Goal: Task Accomplishment & Management: Use online tool/utility

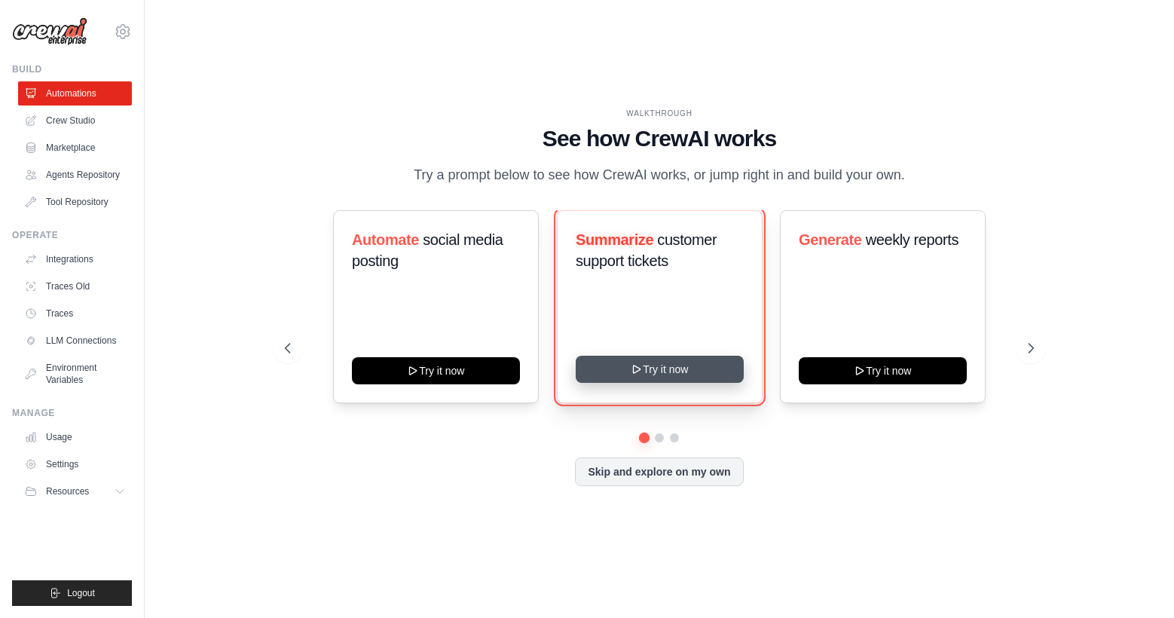
click at [652, 369] on button "Try it now" at bounding box center [660, 369] width 168 height 27
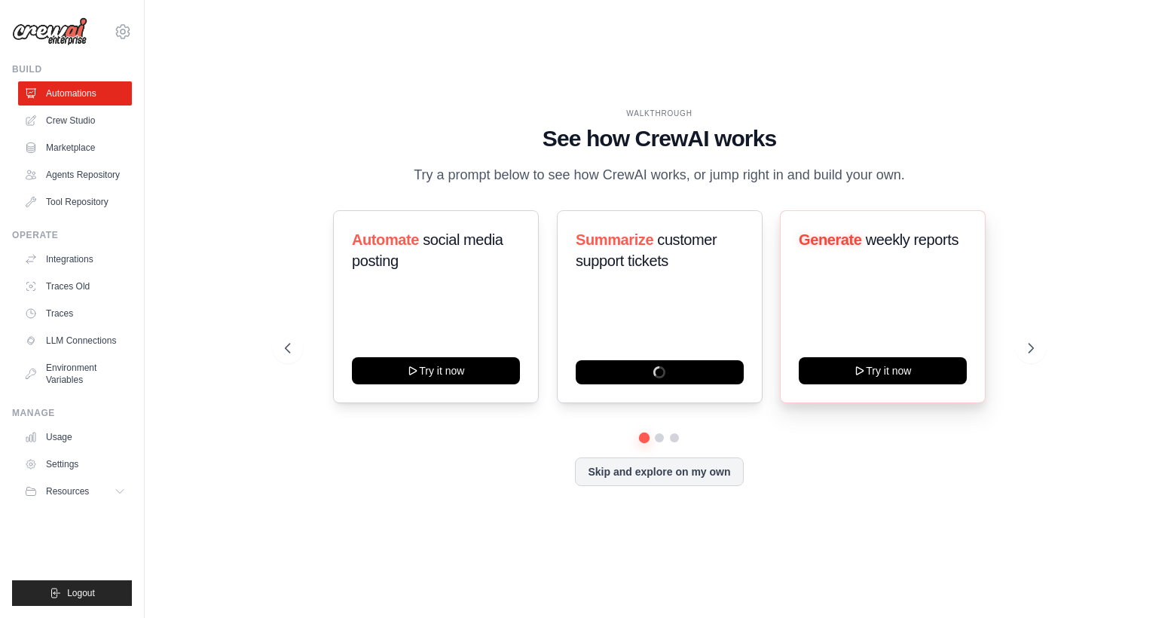
click at [899, 299] on div "Generate weekly reports Try it now" at bounding box center [883, 306] width 206 height 193
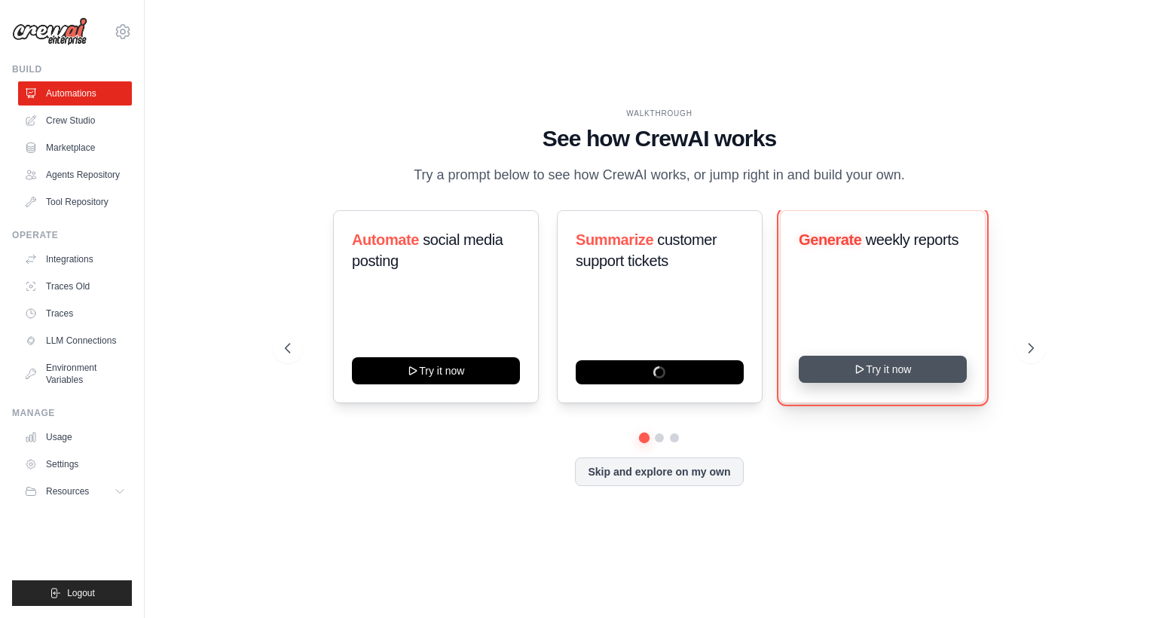
click at [904, 379] on button "Try it now" at bounding box center [883, 369] width 168 height 27
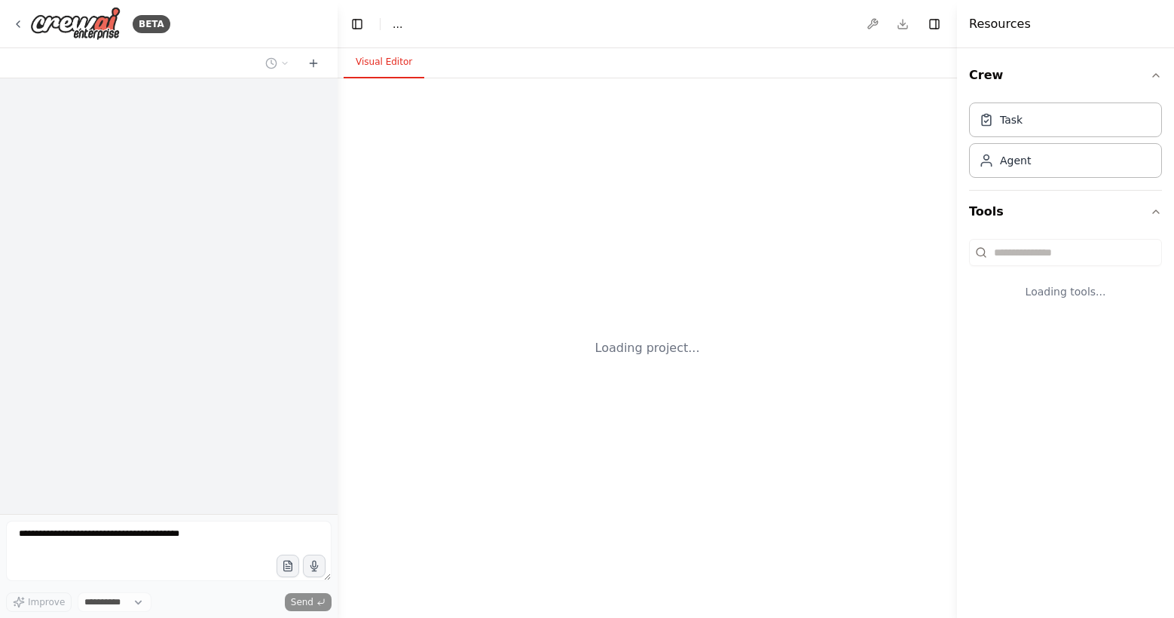
select select "****"
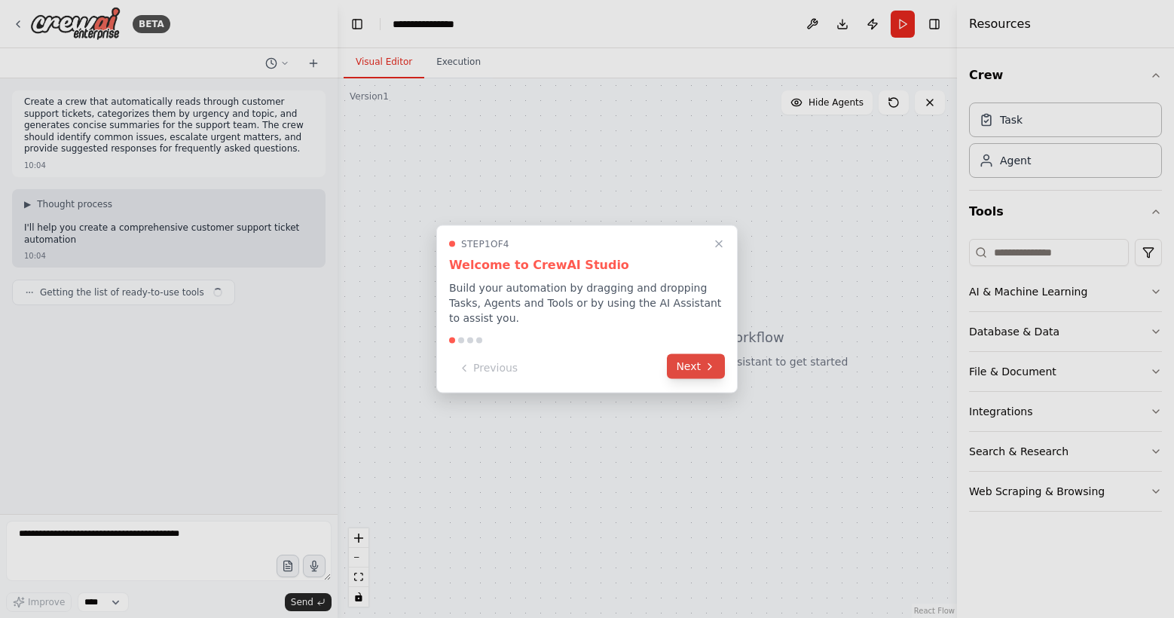
click at [712, 358] on button "Next" at bounding box center [696, 366] width 58 height 25
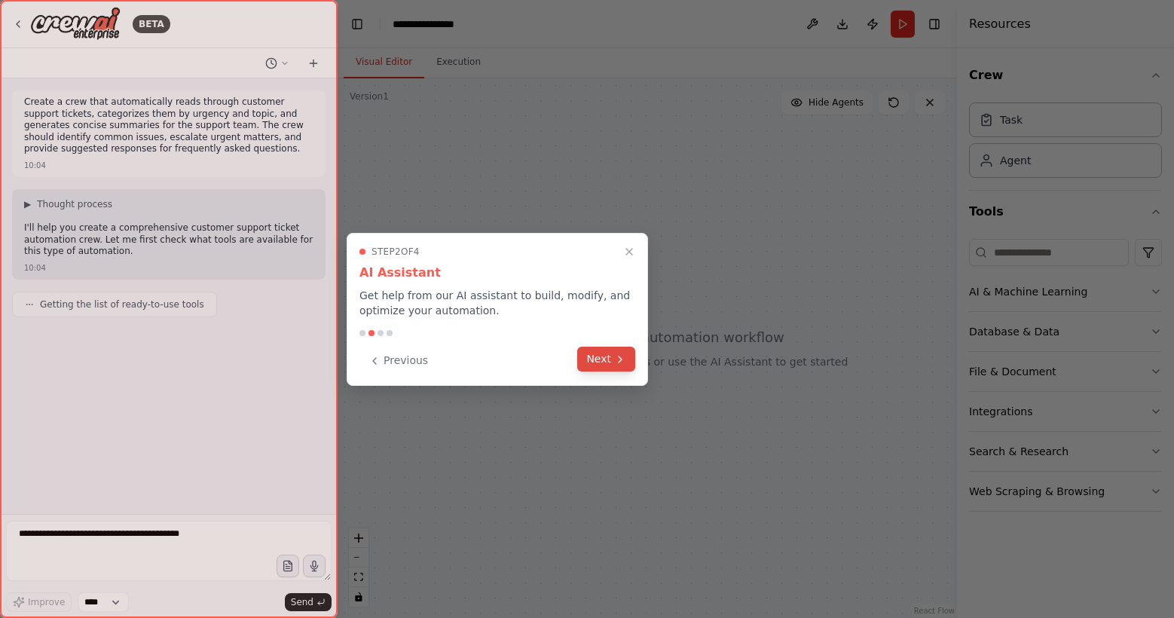
click at [627, 360] on button "Next" at bounding box center [606, 359] width 58 height 25
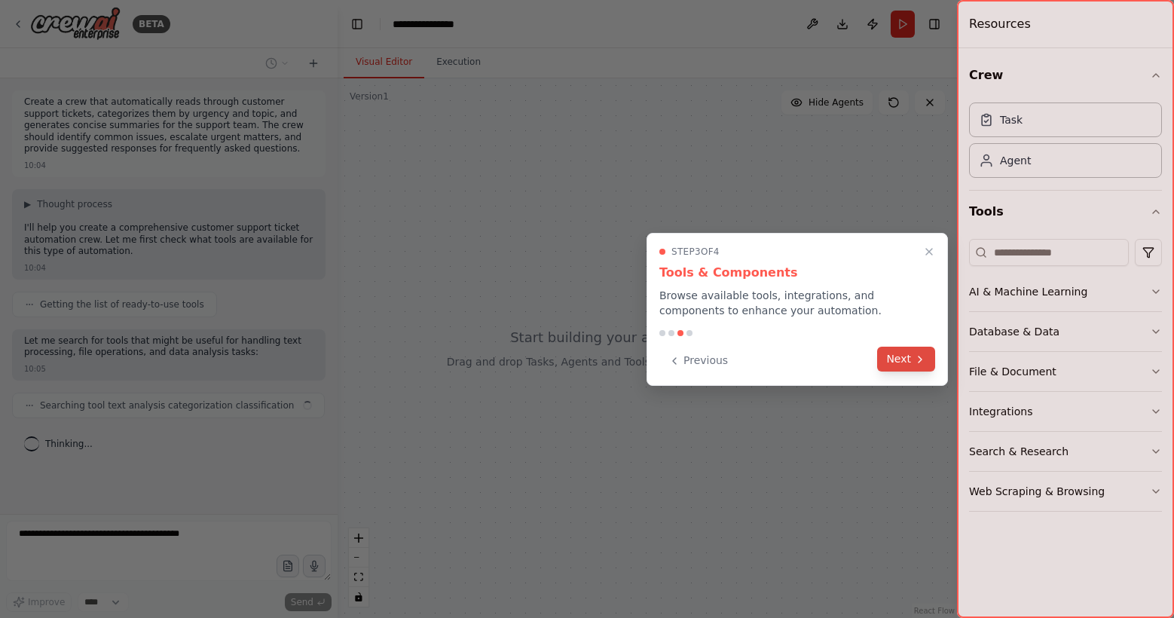
click at [914, 354] on icon at bounding box center [920, 360] width 12 height 12
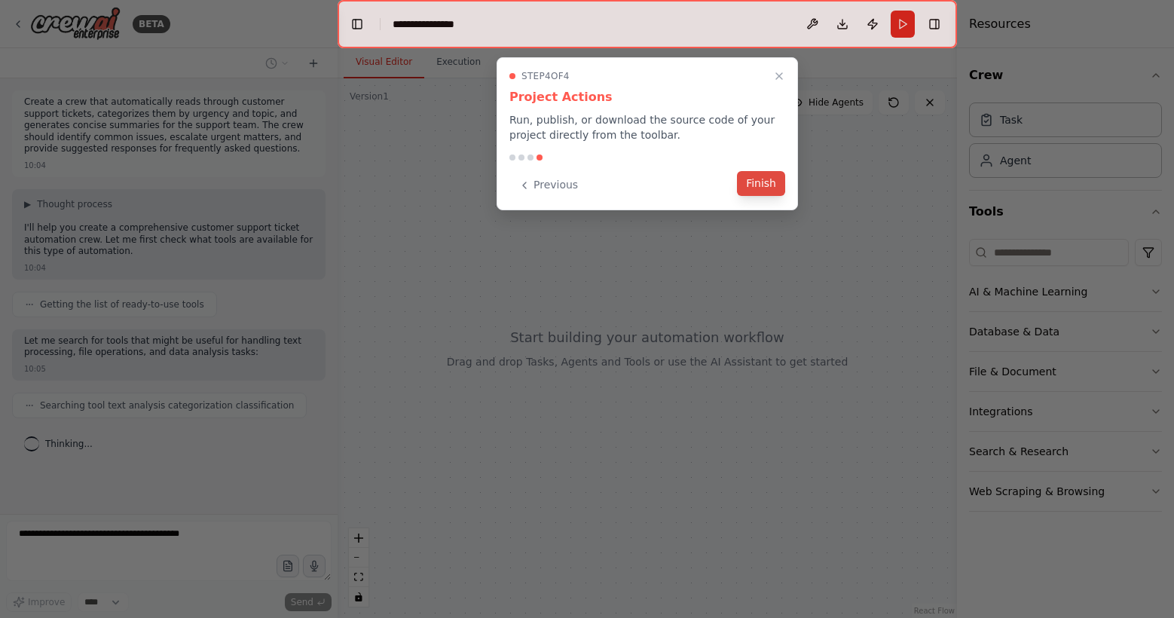
click at [773, 185] on button "Finish" at bounding box center [761, 183] width 48 height 25
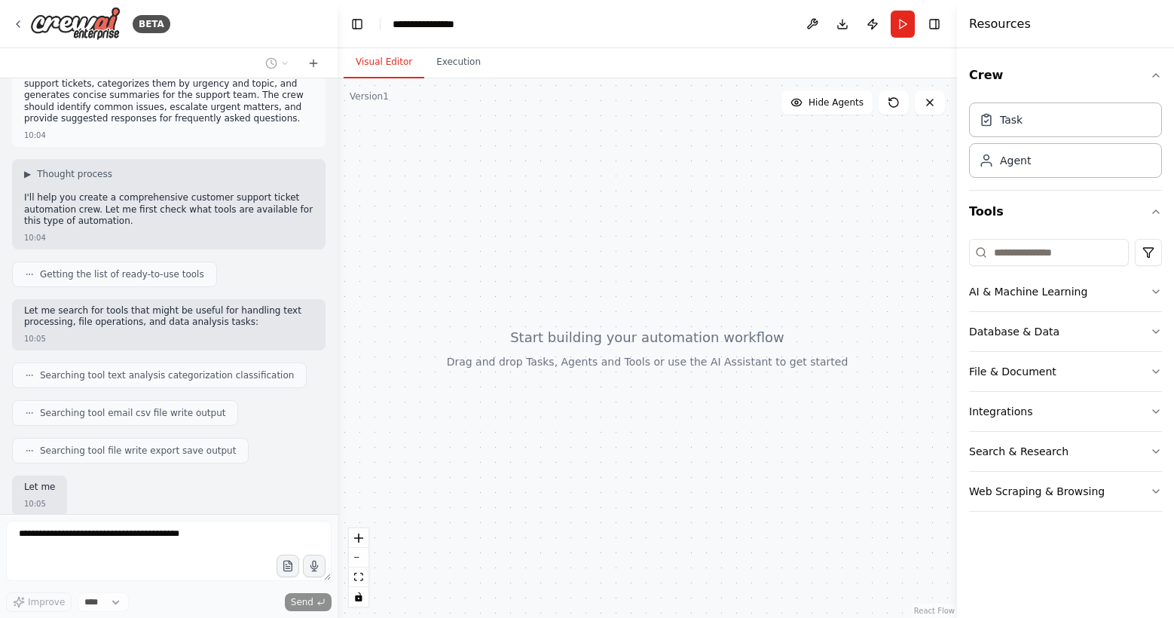
scroll to position [120, 0]
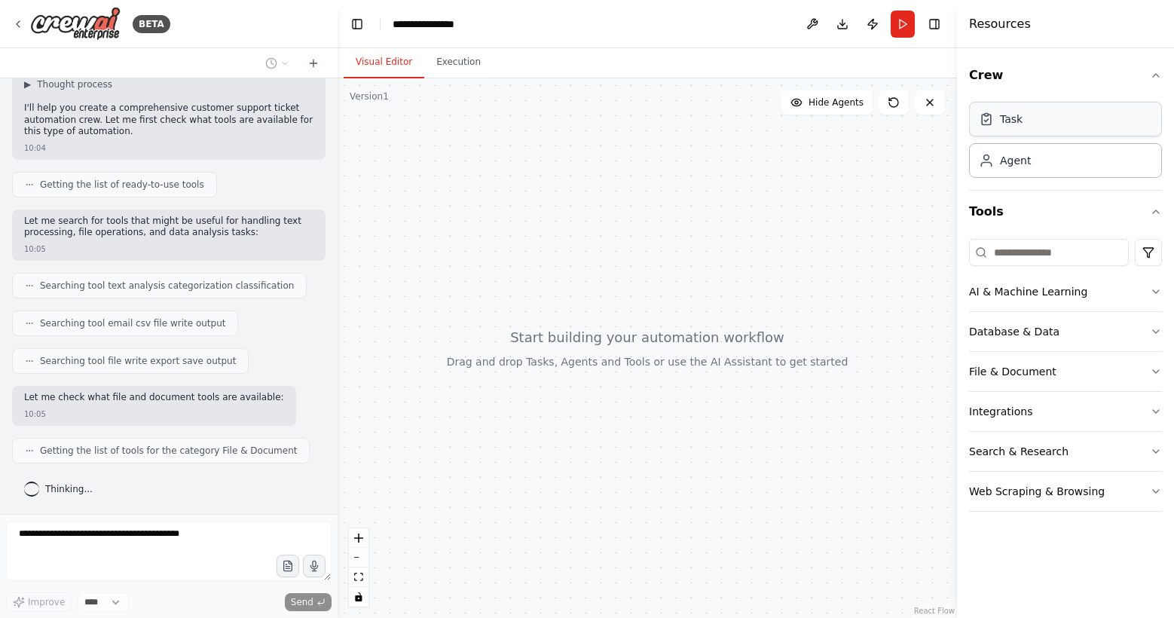
click at [1037, 121] on div "Task" at bounding box center [1065, 119] width 193 height 35
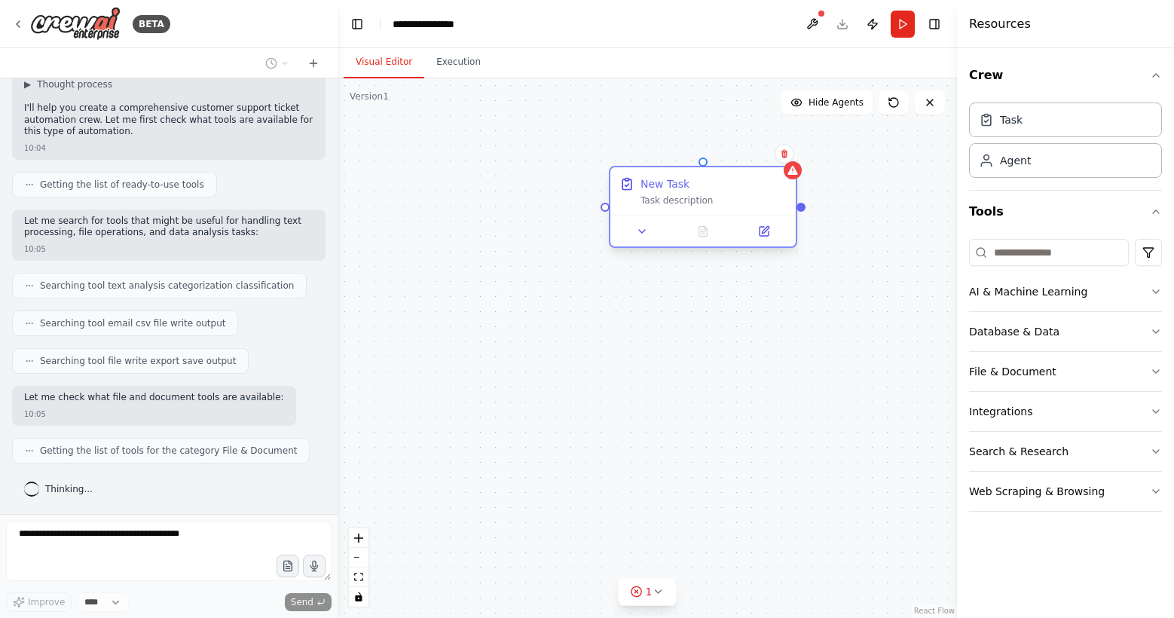
drag, startPoint x: 788, startPoint y: 221, endPoint x: 660, endPoint y: 197, distance: 131.1
click at [660, 197] on div "New Task Task description" at bounding box center [703, 191] width 185 height 48
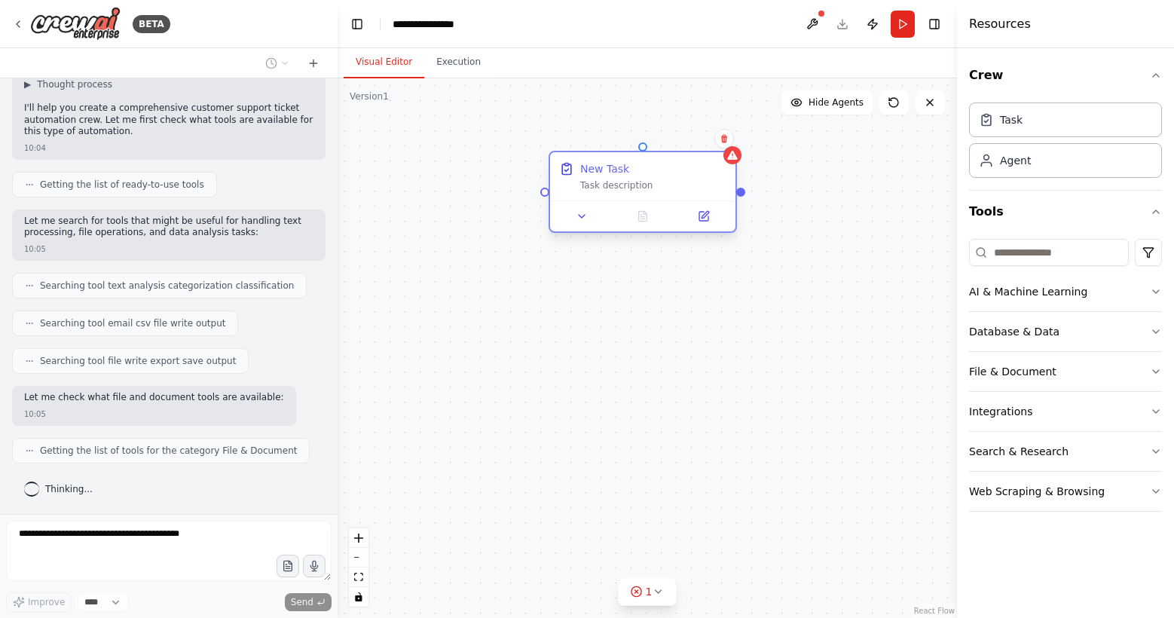
click at [595, 171] on div "New Task" at bounding box center [604, 168] width 49 height 15
click at [714, 212] on button at bounding box center [704, 216] width 52 height 18
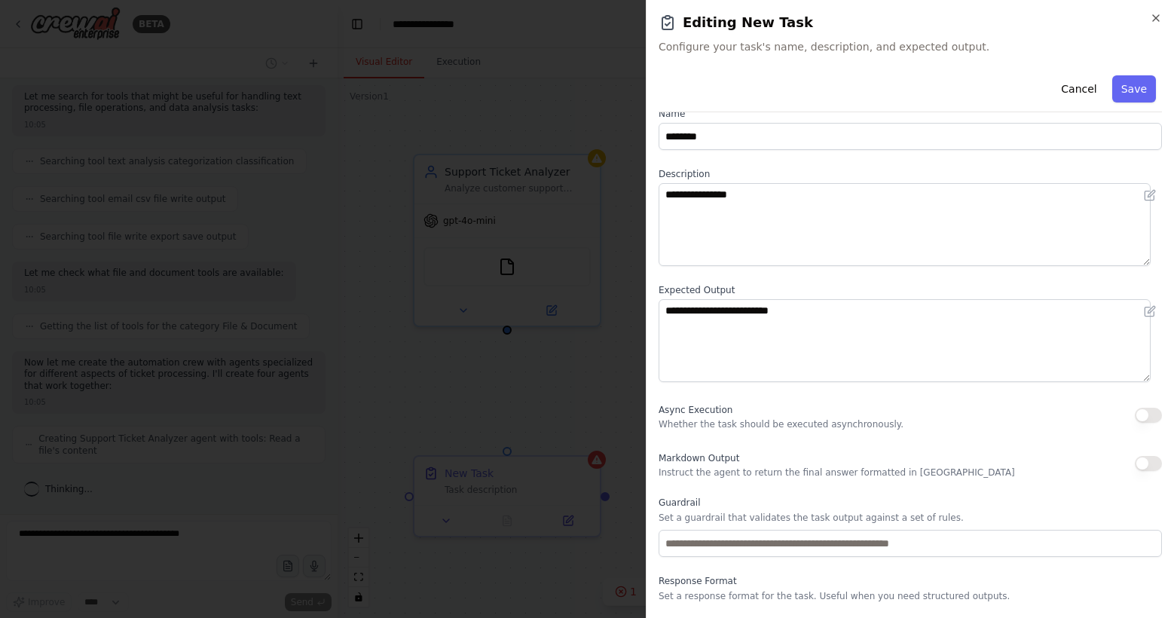
scroll to position [63, 0]
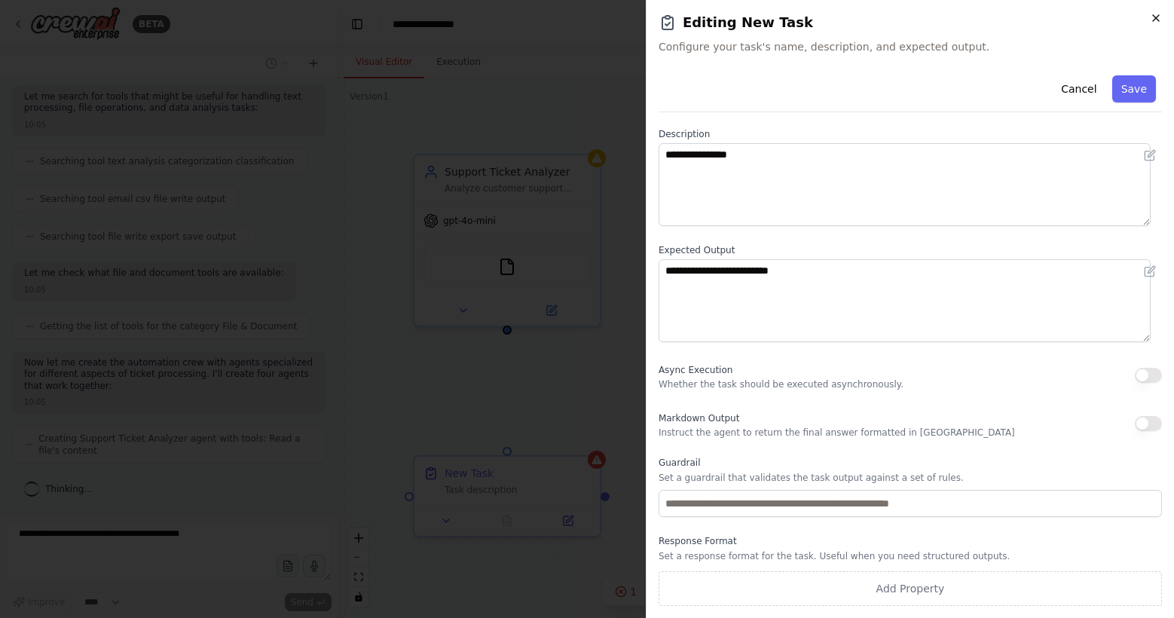
click at [1159, 18] on icon "button" at bounding box center [1156, 18] width 12 height 12
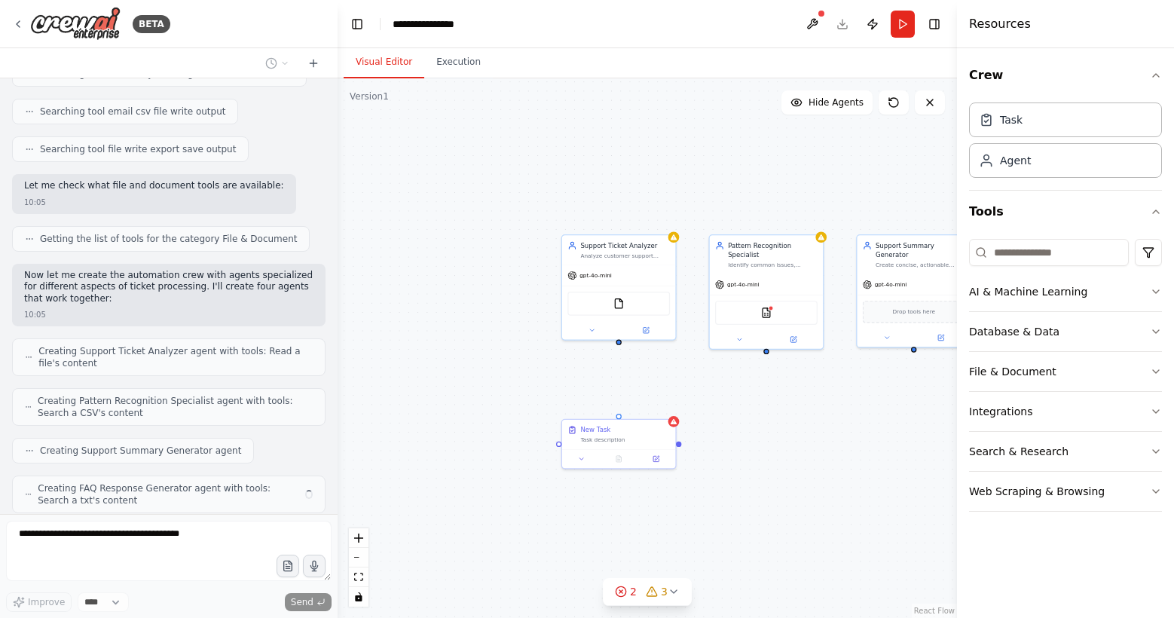
scroll to position [381, 0]
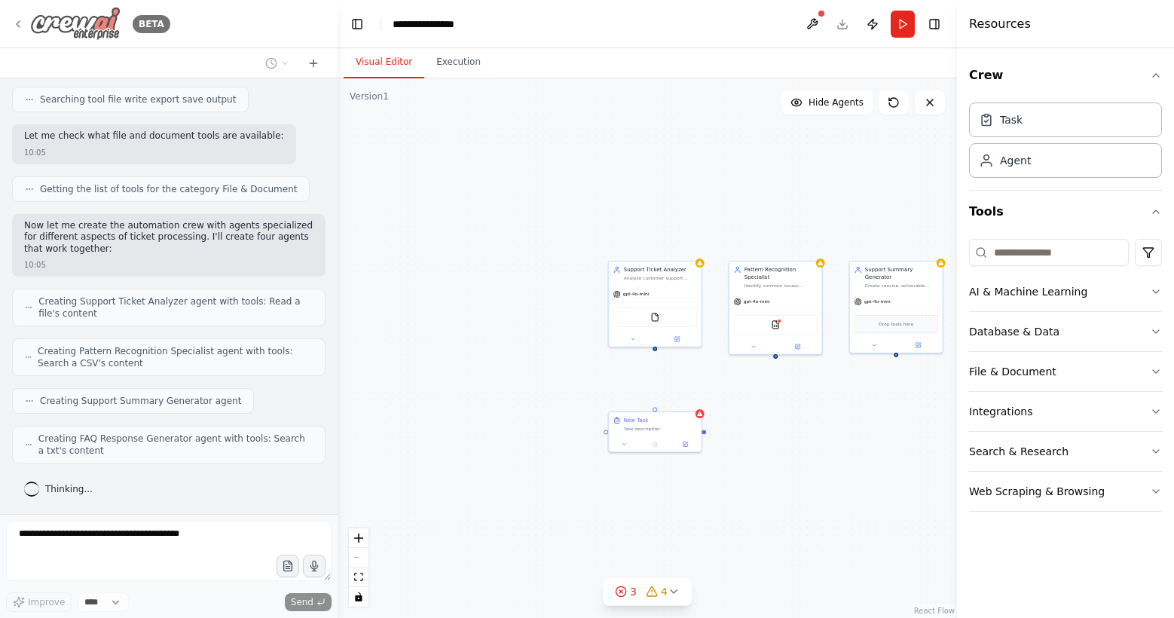
click at [17, 22] on icon at bounding box center [18, 24] width 12 height 12
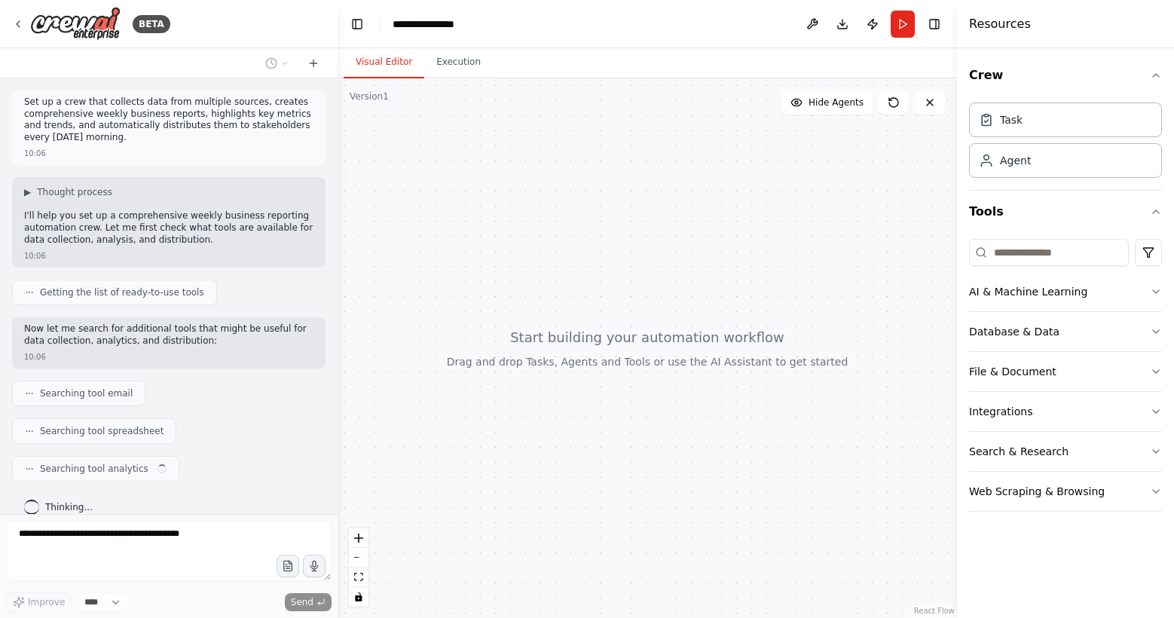
scroll to position [18, 0]
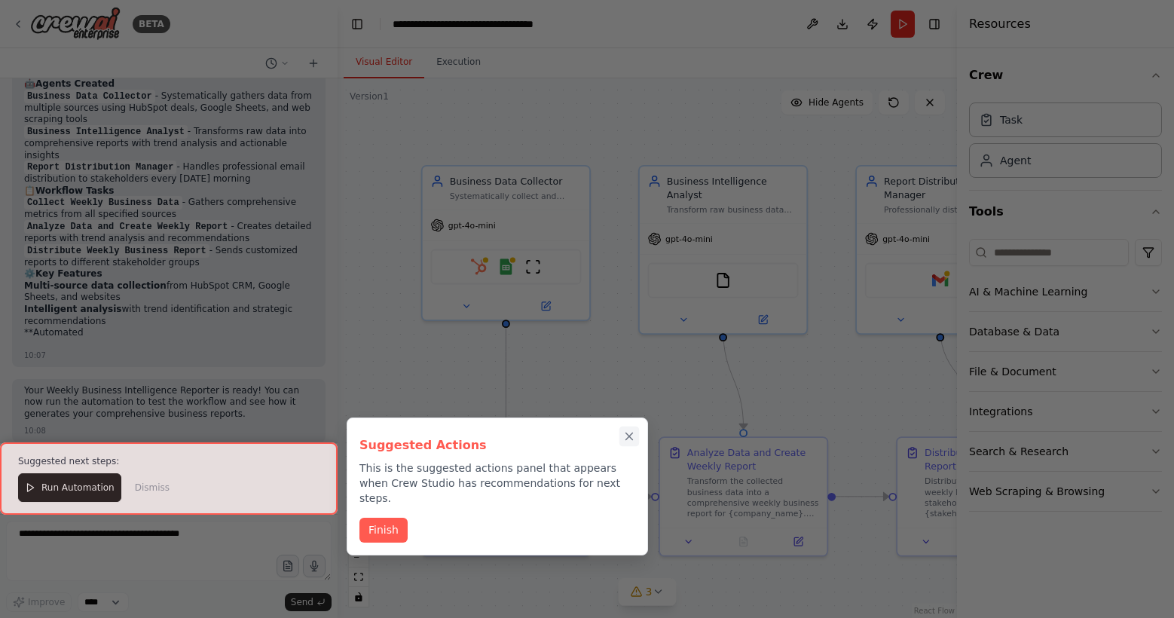
click at [626, 438] on icon "Close walkthrough" at bounding box center [630, 437] width 14 height 14
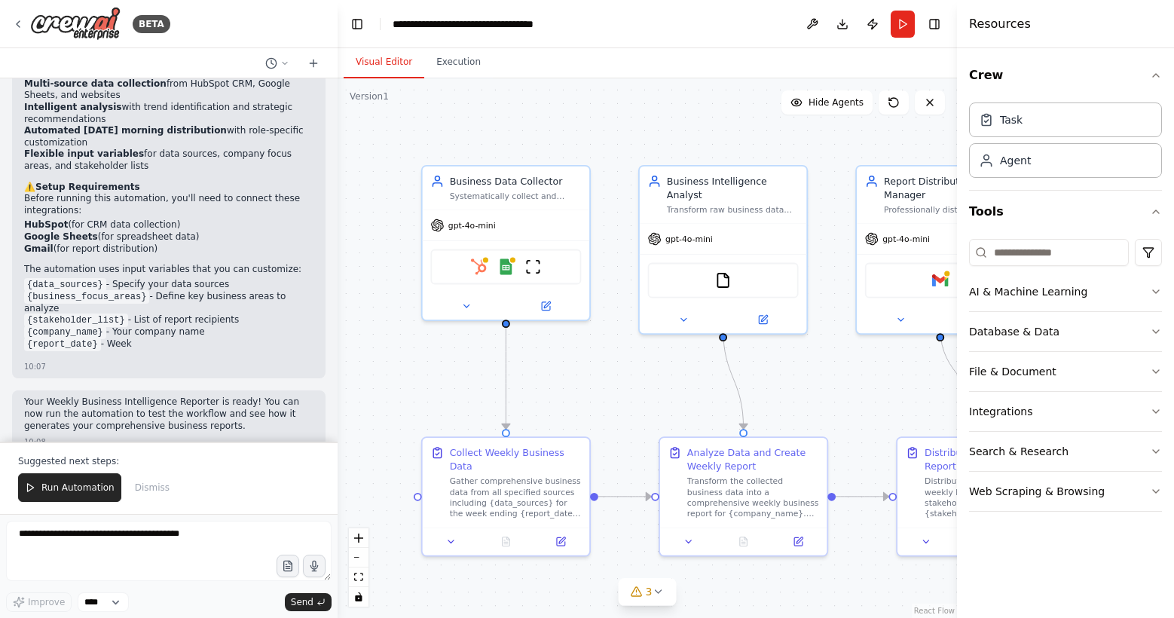
scroll to position [1329, 0]
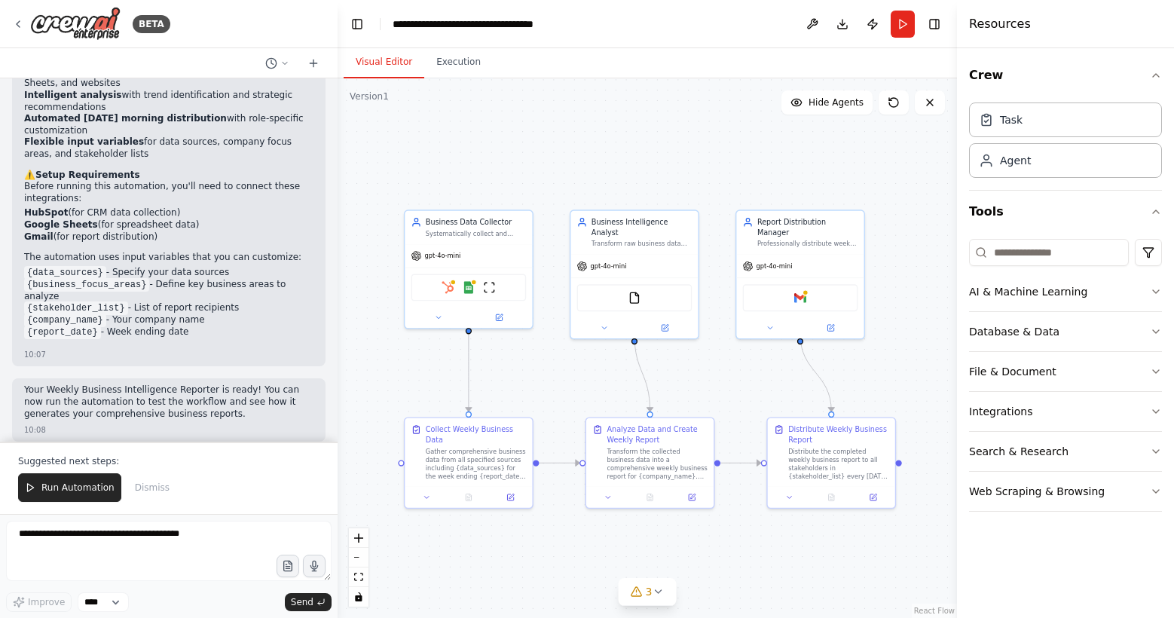
drag, startPoint x: 620, startPoint y: 372, endPoint x: 577, endPoint y: 367, distance: 44.0
click at [577, 367] on div ".deletable-edge-delete-btn { width: 20px; height: 20px; border: 0px solid #ffff…" at bounding box center [648, 348] width 620 height 540
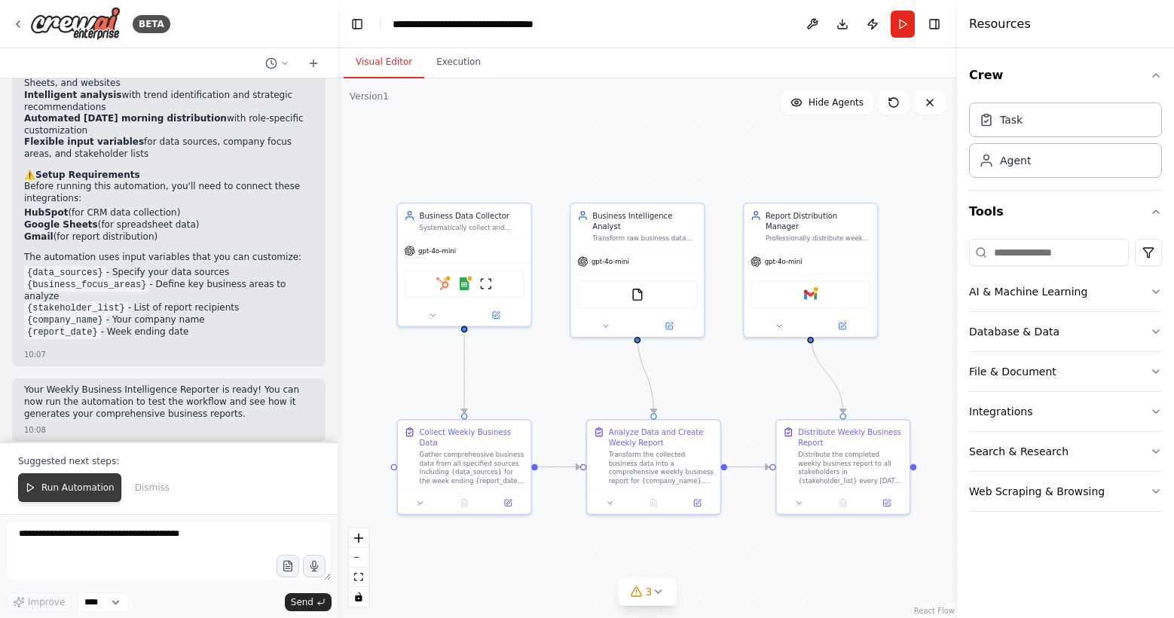
click at [87, 487] on span "Run Automation" at bounding box center [77, 488] width 73 height 12
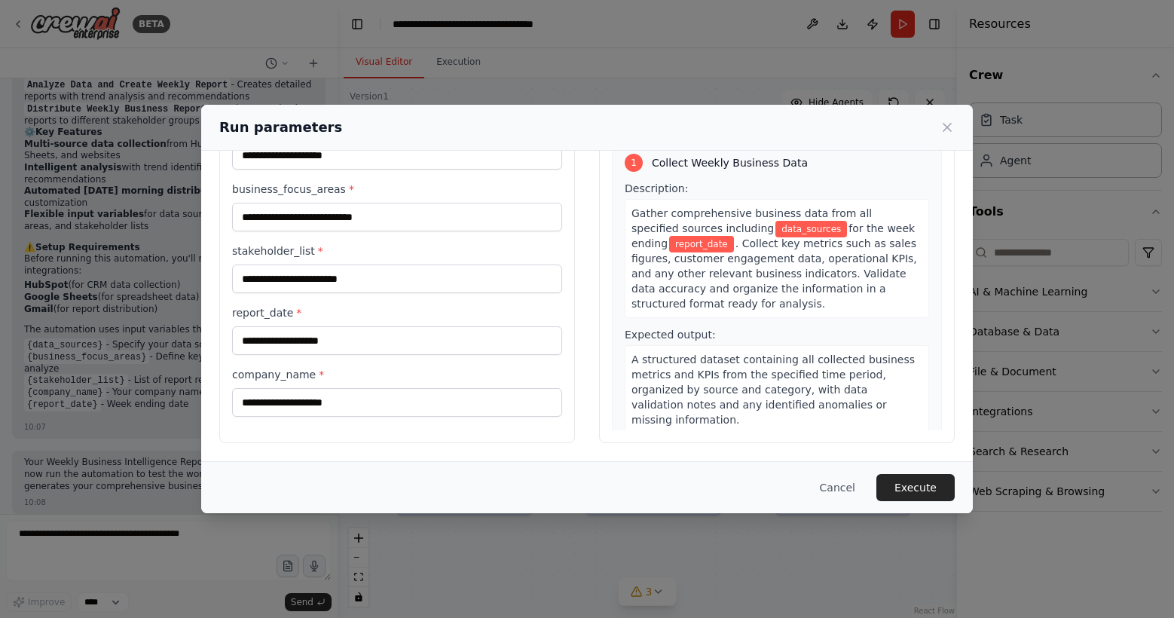
scroll to position [0, 0]
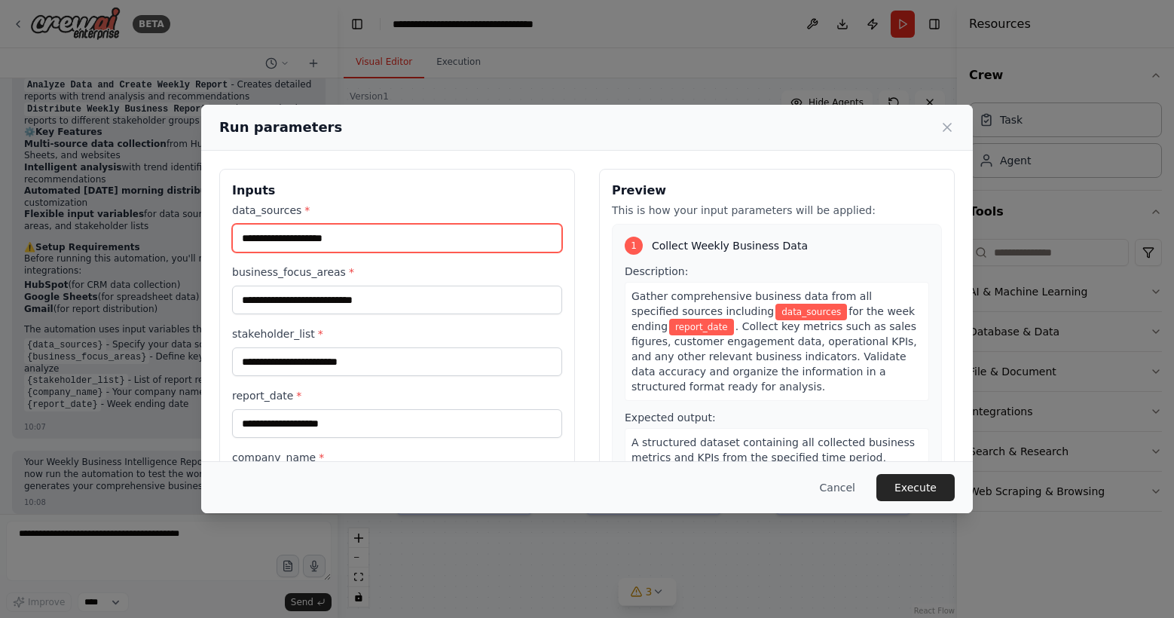
click at [416, 224] on input "data_sources *" at bounding box center [397, 238] width 330 height 29
click at [835, 482] on button "Cancel" at bounding box center [838, 487] width 60 height 27
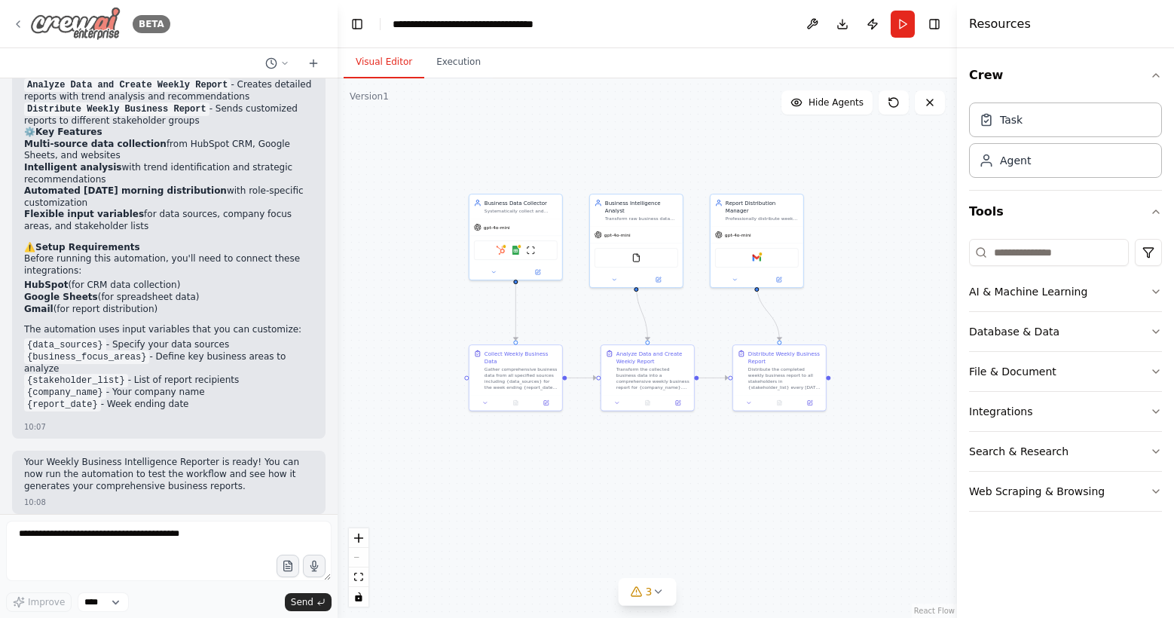
click at [13, 20] on icon at bounding box center [18, 24] width 12 height 12
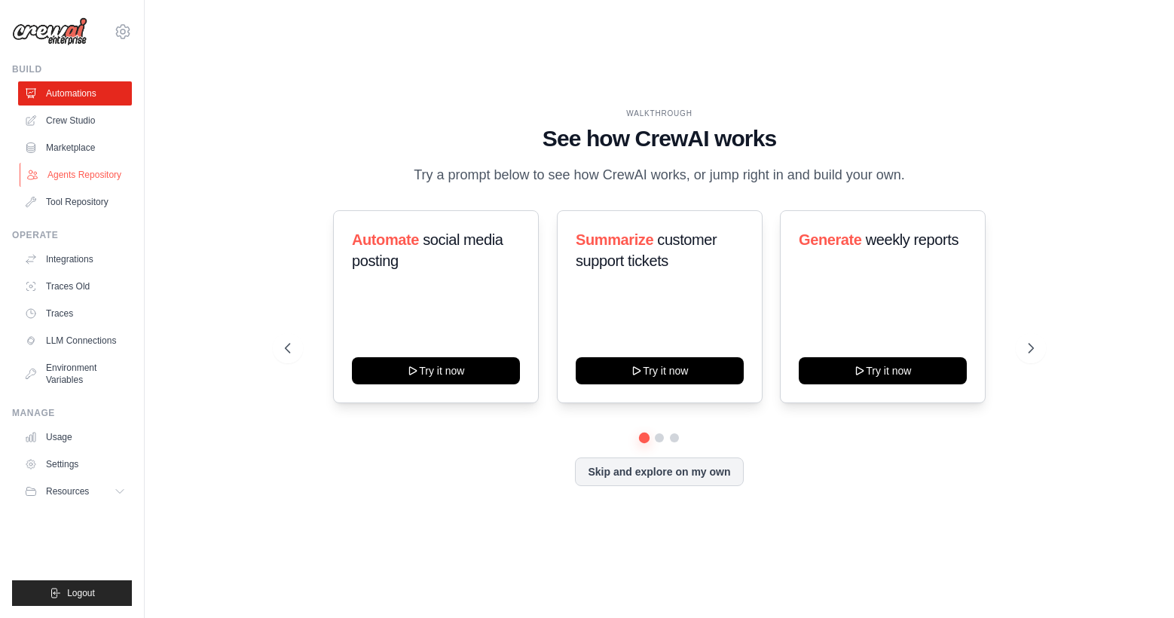
click at [97, 179] on link "Agents Repository" at bounding box center [77, 175] width 114 height 24
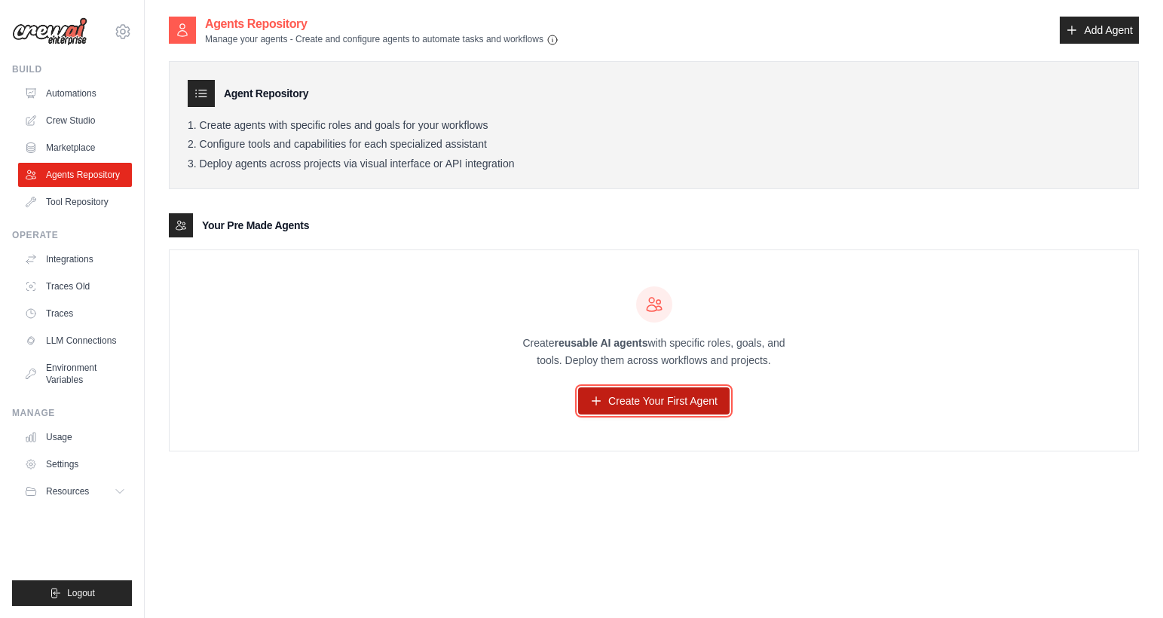
click at [613, 396] on link "Create Your First Agent" at bounding box center [654, 400] width 152 height 27
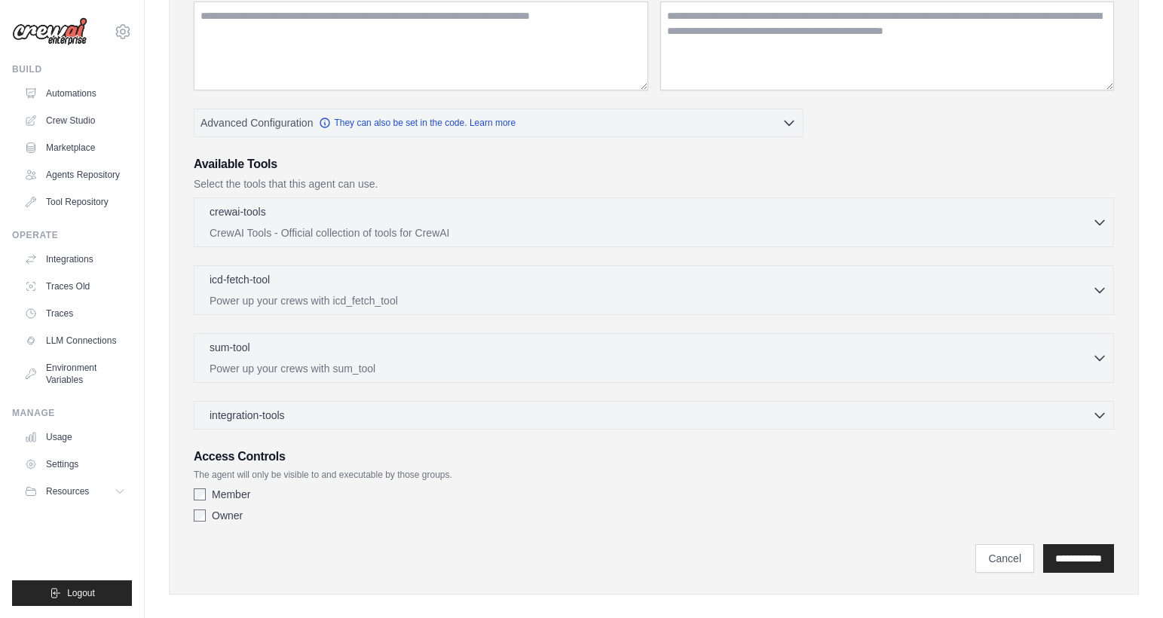
scroll to position [237, 0]
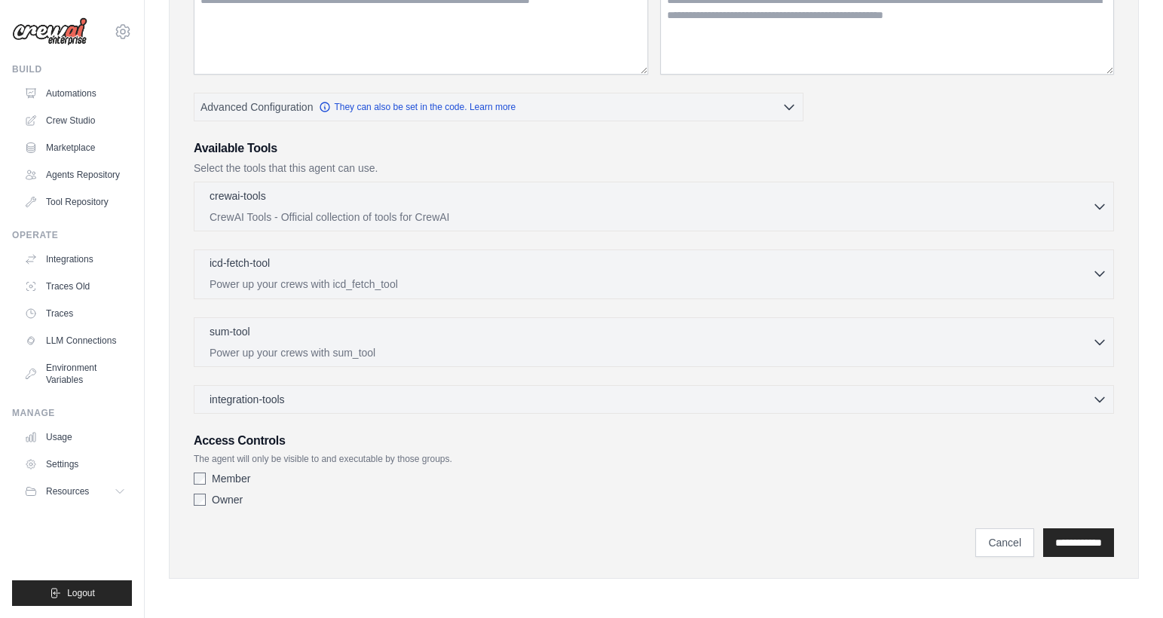
click at [458, 277] on p "Power up your crews with icd_fetch_tool" at bounding box center [651, 284] width 883 height 15
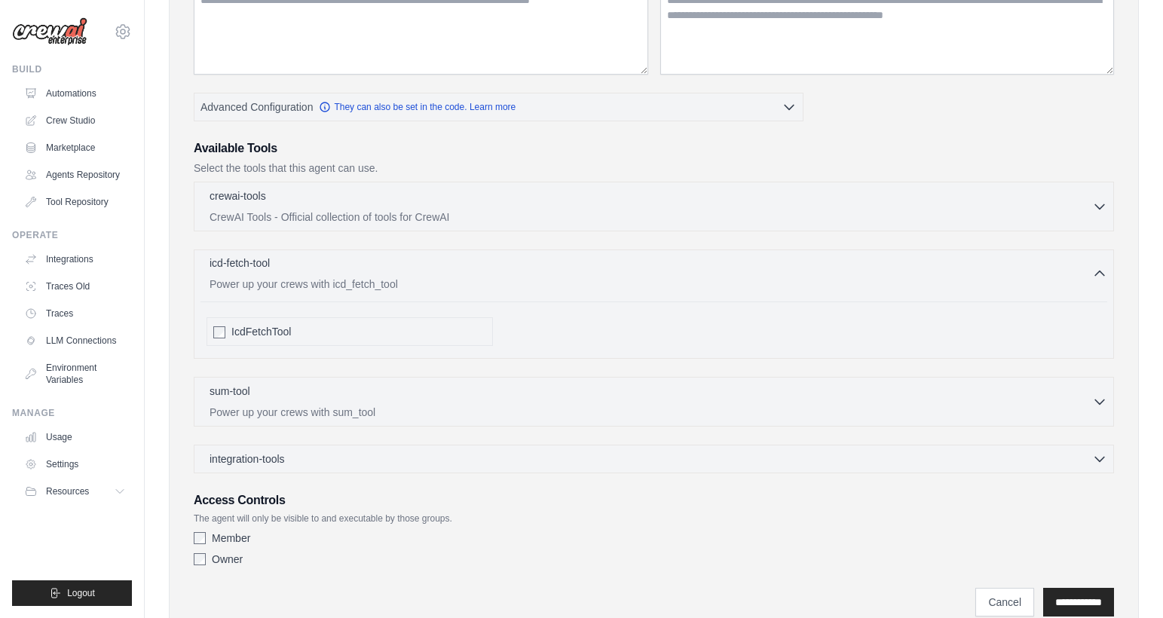
click at [458, 277] on p "Power up your crews with icd_fetch_tool" at bounding box center [651, 284] width 883 height 15
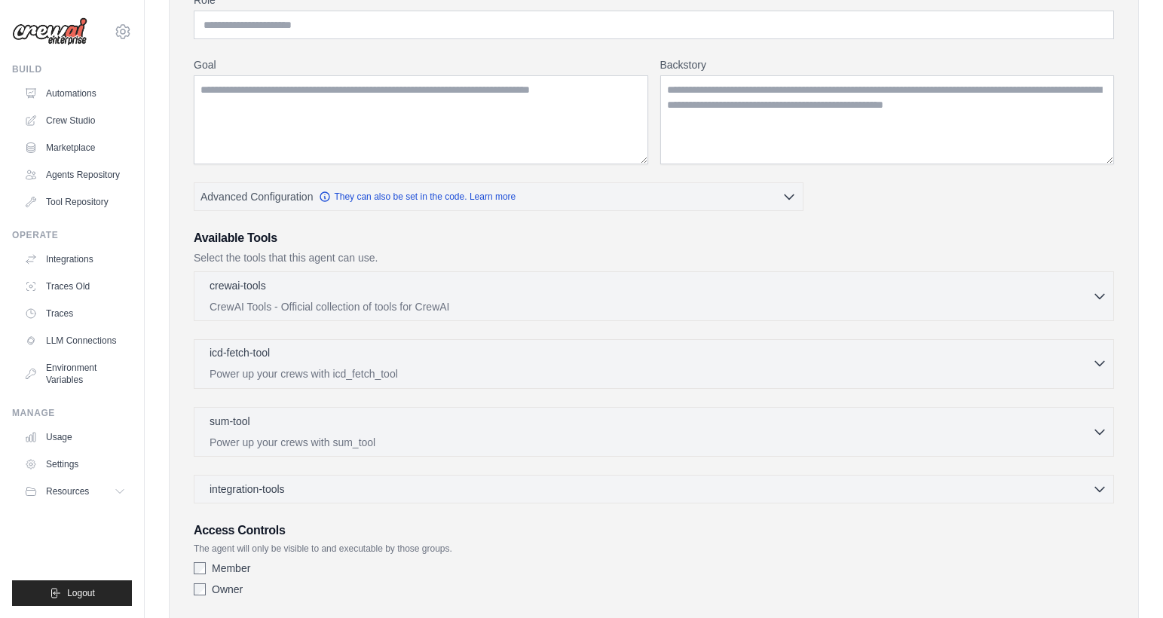
scroll to position [0, 0]
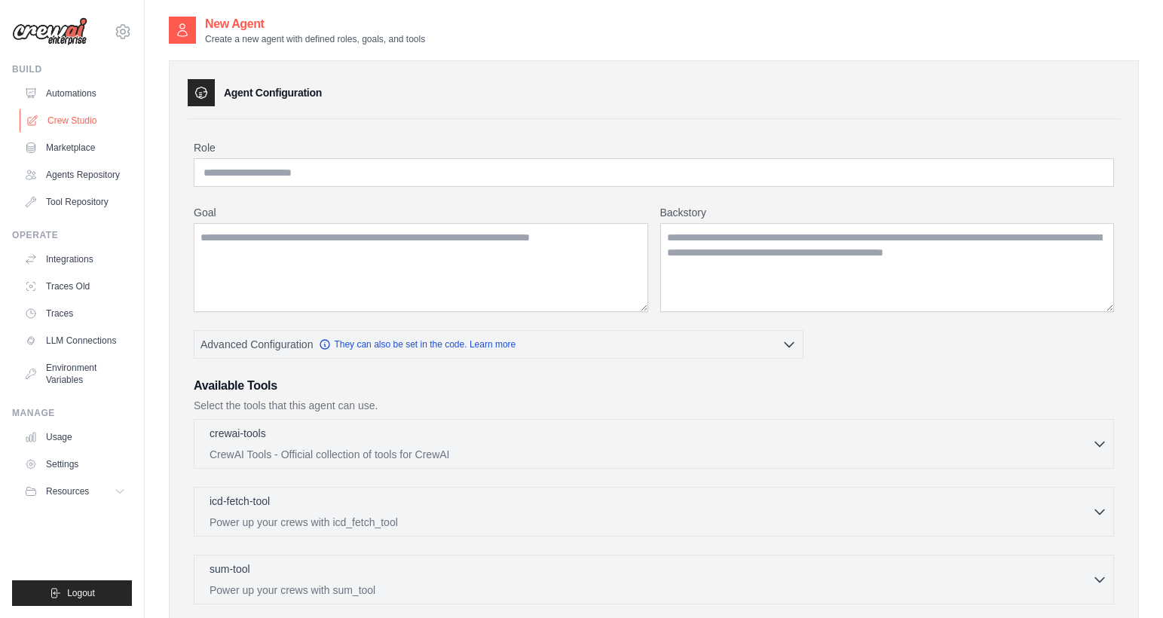
click at [78, 119] on link "Crew Studio" at bounding box center [77, 121] width 114 height 24
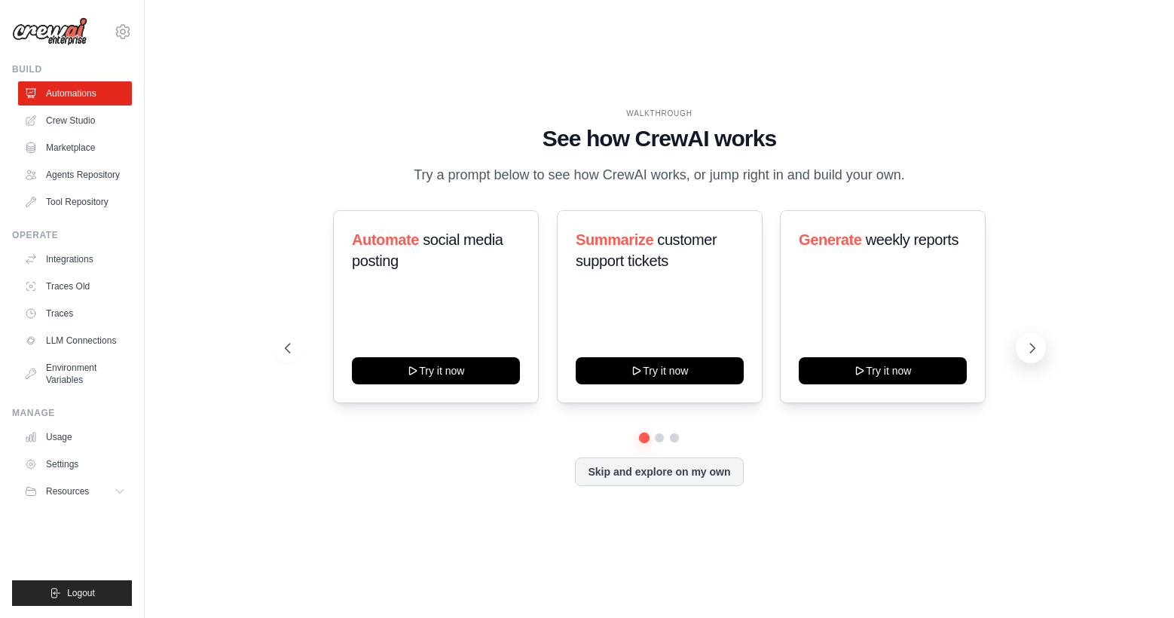
click at [1027, 342] on icon at bounding box center [1032, 348] width 15 height 15
click at [1027, 343] on icon at bounding box center [1032, 348] width 15 height 15
click at [709, 473] on button "Skip and explore on my own" at bounding box center [659, 470] width 168 height 29
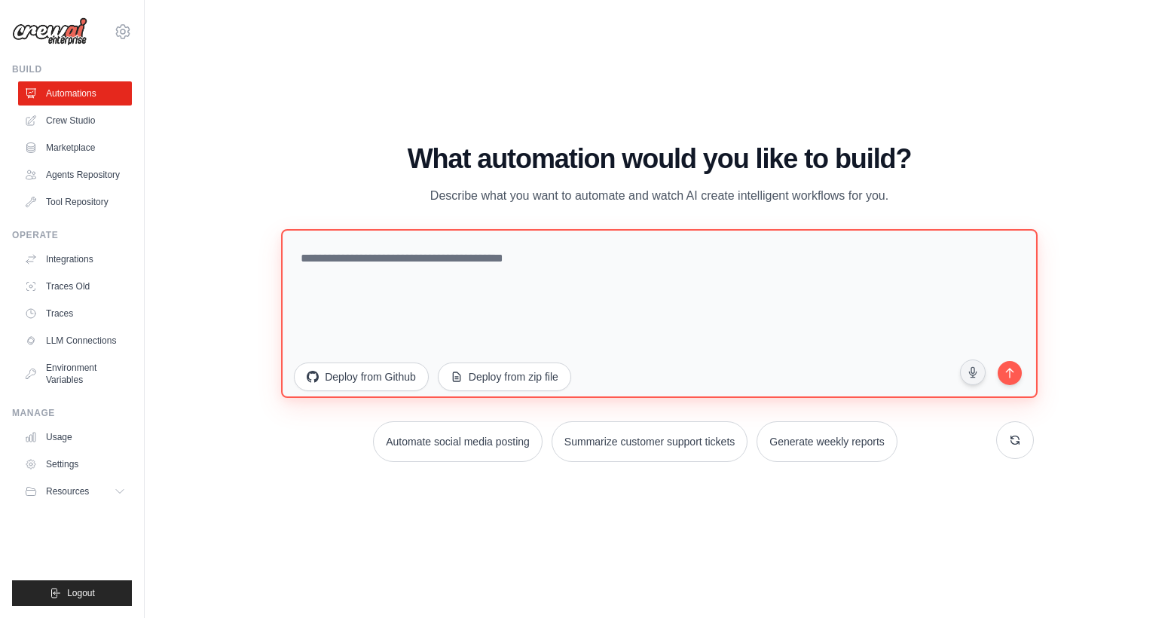
click at [626, 269] on textarea at bounding box center [659, 313] width 757 height 169
click at [447, 256] on textarea "**********" at bounding box center [659, 313] width 757 height 169
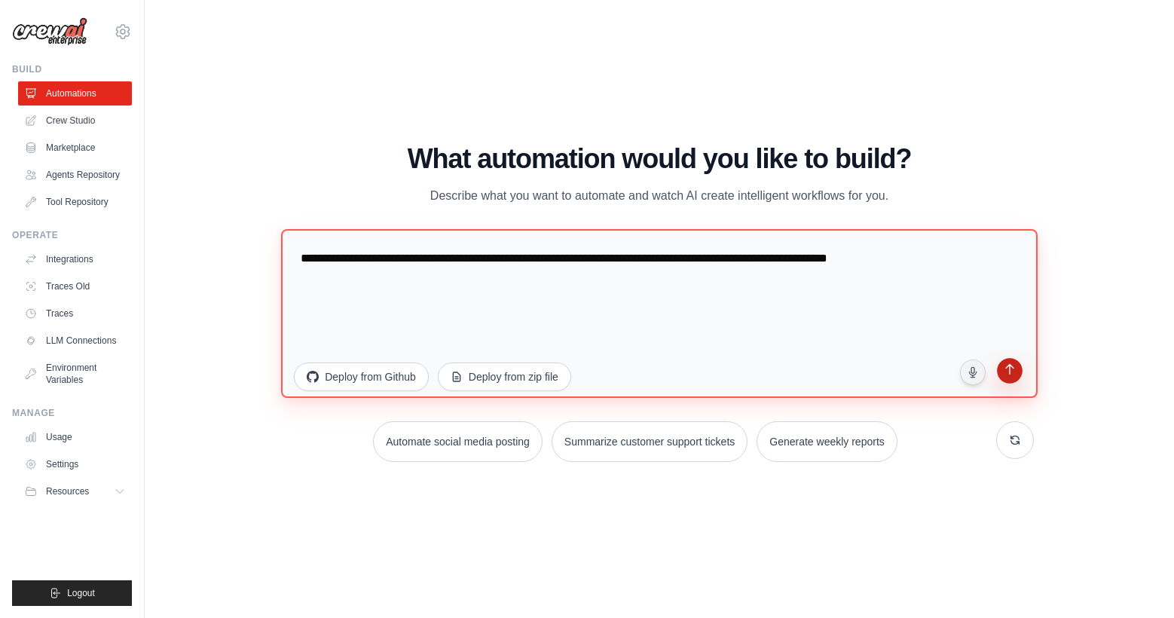
type textarea "**********"
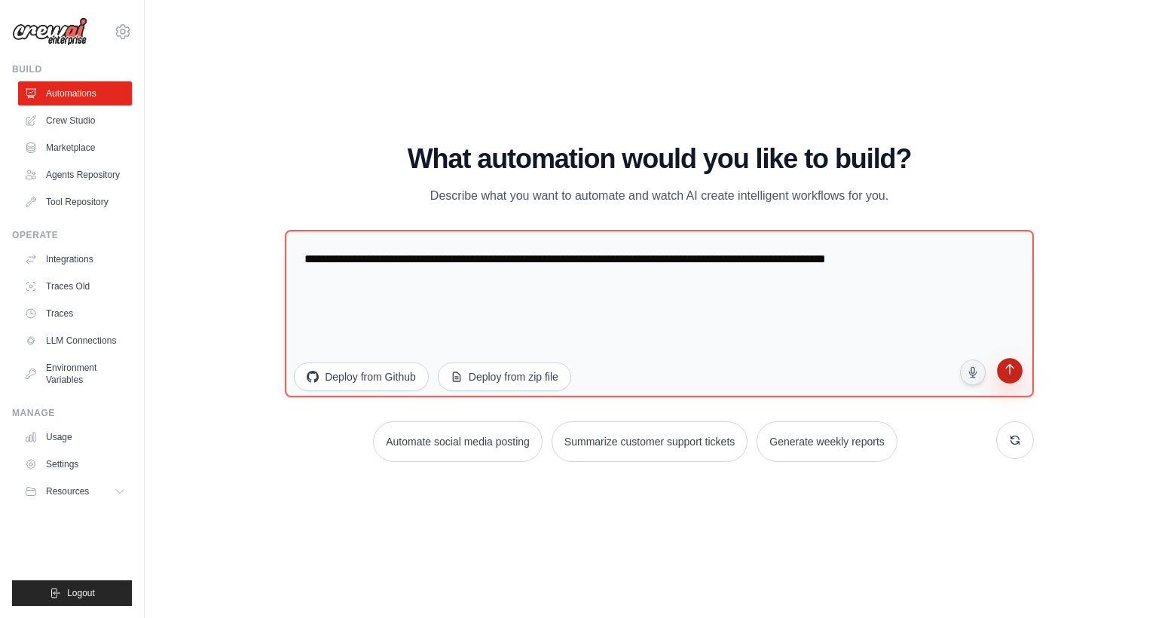
click at [1003, 375] on icon "submit" at bounding box center [1010, 371] width 14 height 14
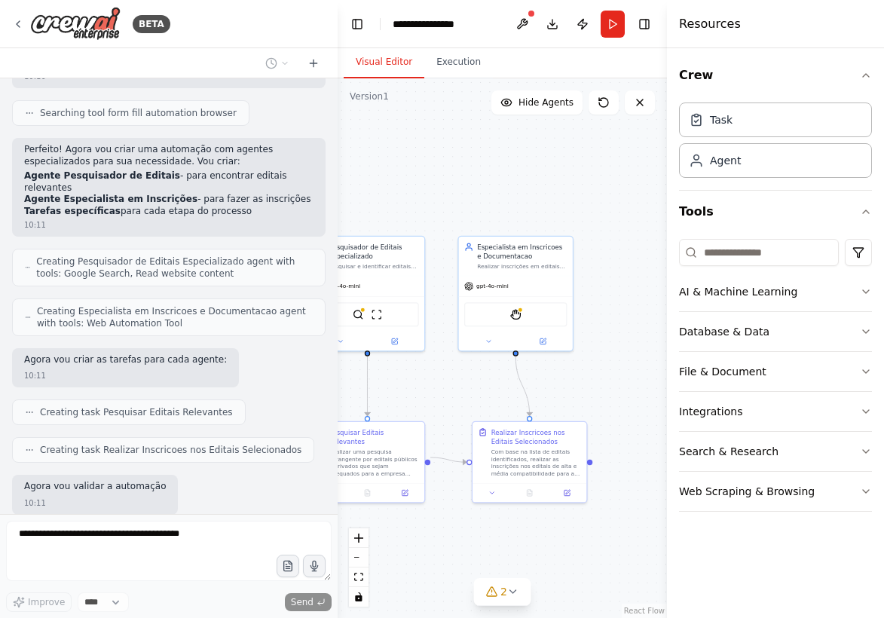
scroll to position [485, 0]
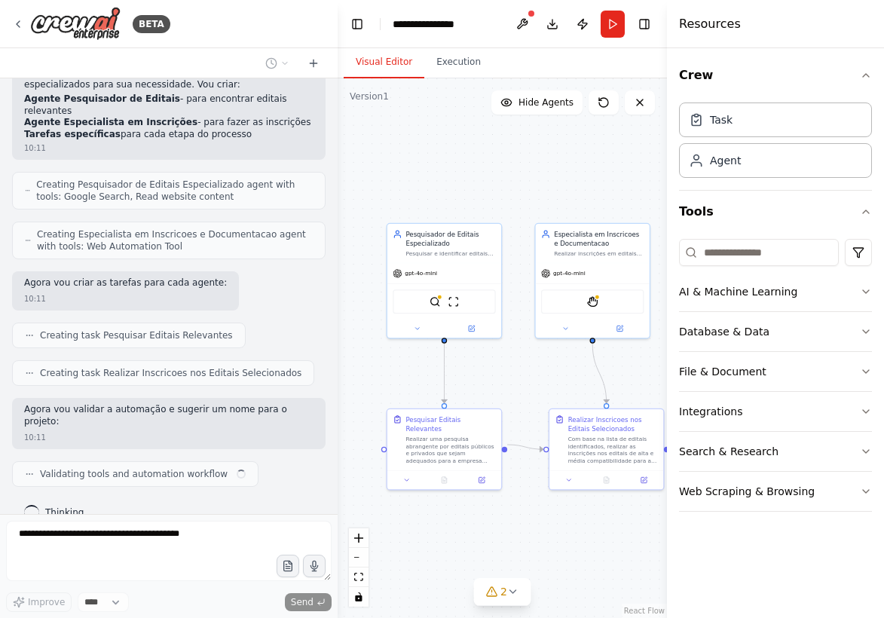
drag, startPoint x: 564, startPoint y: 397, endPoint x: 490, endPoint y: 365, distance: 80.7
click at [490, 365] on div ".deletable-edge-delete-btn { width: 20px; height: 20px; border: 0px solid #ffff…" at bounding box center [502, 348] width 329 height 540
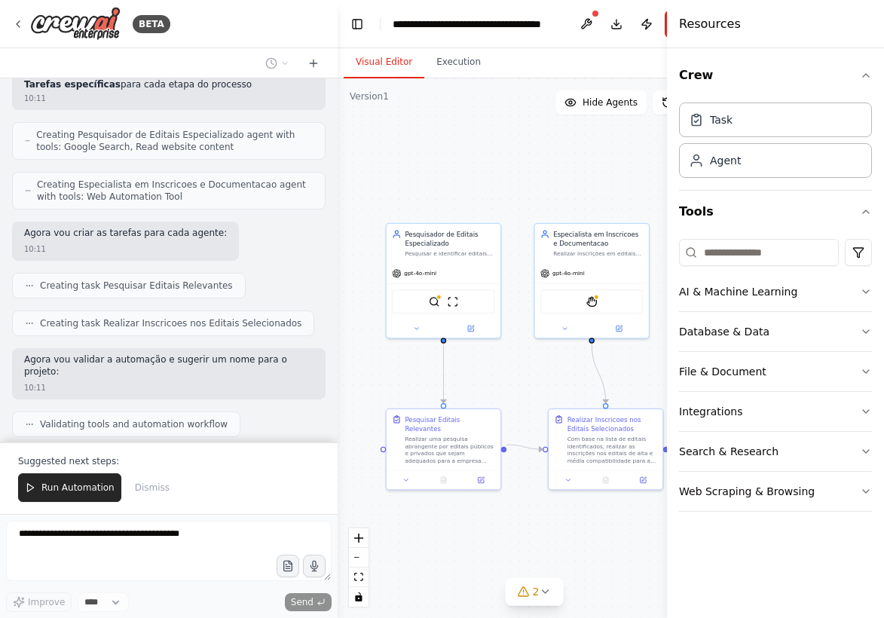
scroll to position [595, 0]
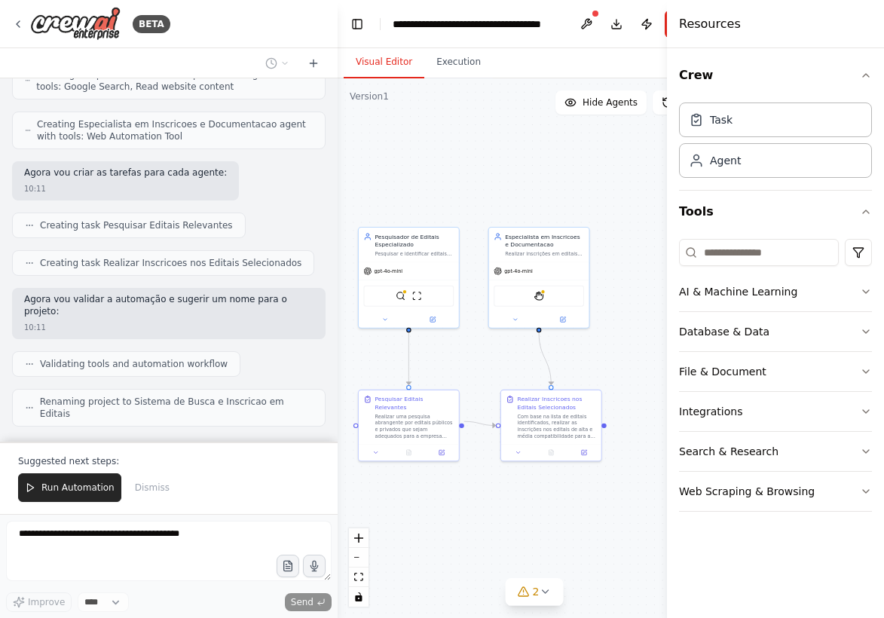
drag, startPoint x: 624, startPoint y: 363, endPoint x: 594, endPoint y: 360, distance: 30.2
click at [594, 360] on div ".deletable-edge-delete-btn { width: 20px; height: 20px; border: 0px solid #ffff…" at bounding box center [534, 348] width 393 height 540
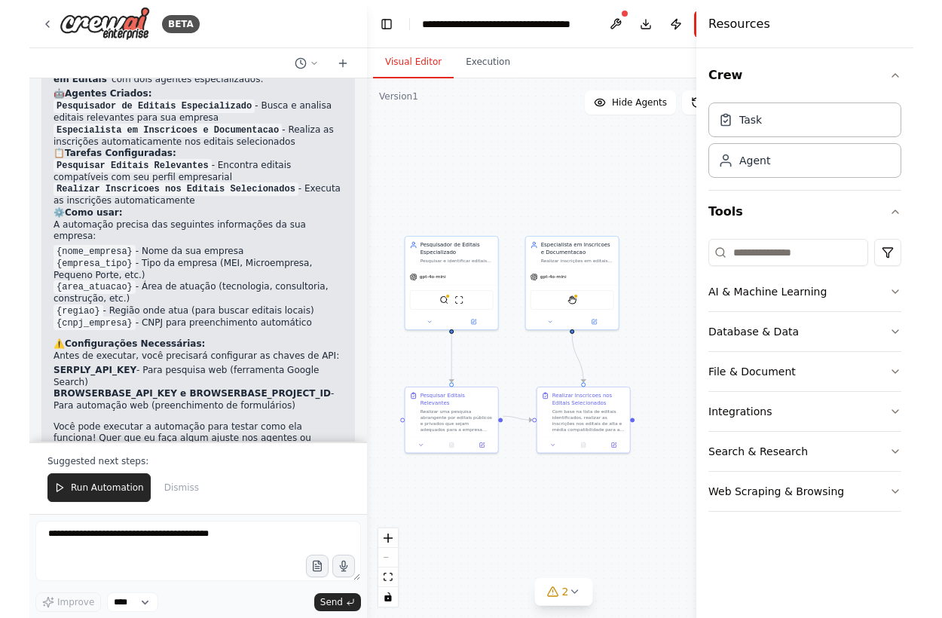
scroll to position [978, 0]
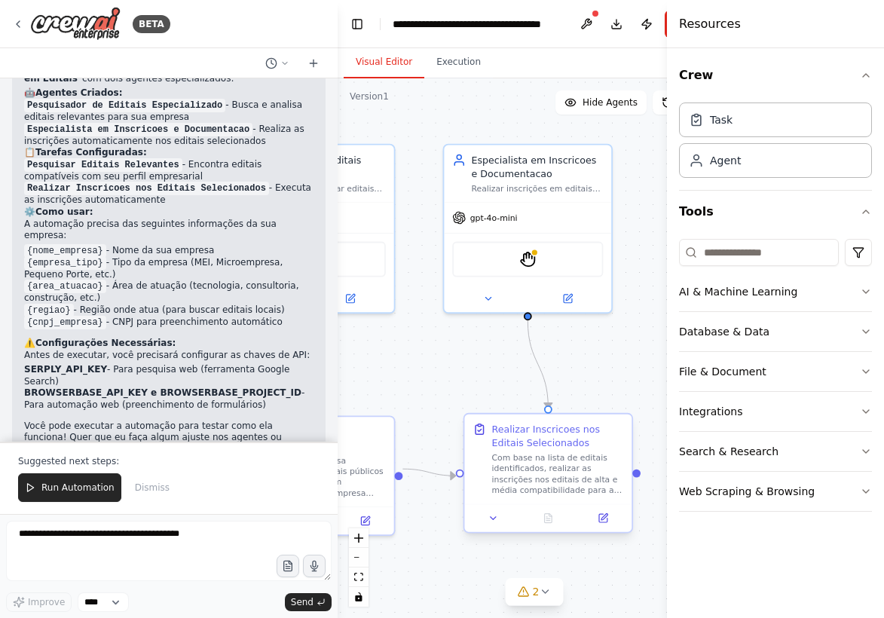
click at [522, 441] on div "Realizar Inscricoes nos Editais Selecionados" at bounding box center [558, 435] width 132 height 27
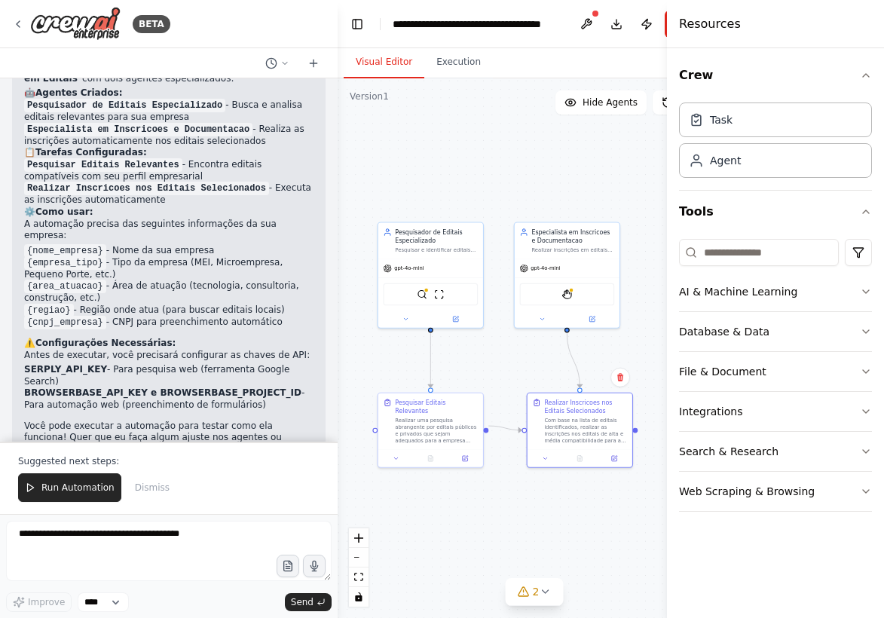
drag, startPoint x: 424, startPoint y: 354, endPoint x: 474, endPoint y: 351, distance: 50.6
click at [474, 351] on div ".deletable-edge-delete-btn { width: 20px; height: 20px; border: 0px solid #ffff…" at bounding box center [534, 348] width 393 height 540
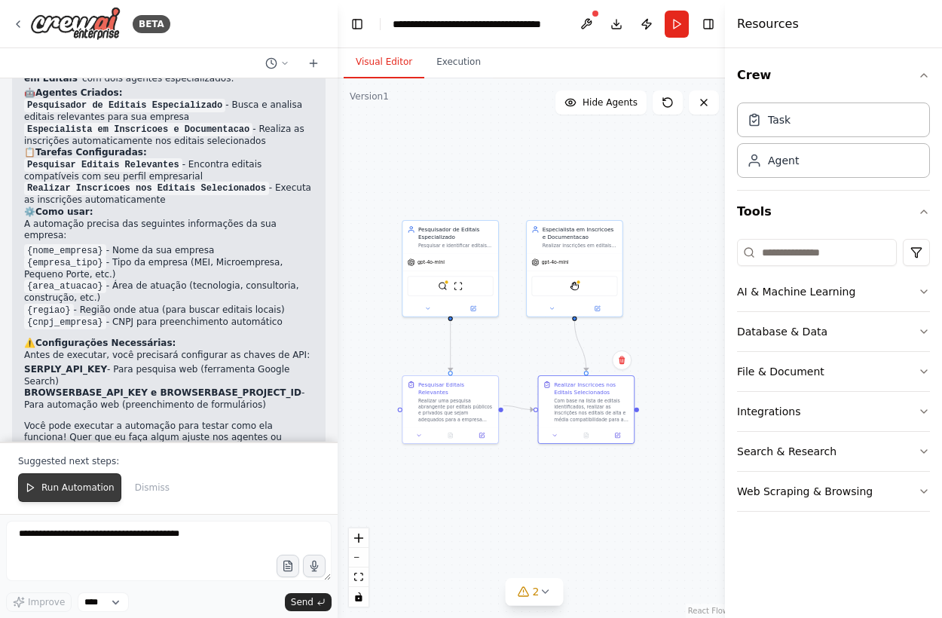
click at [57, 487] on span "Run Automation" at bounding box center [77, 488] width 73 height 12
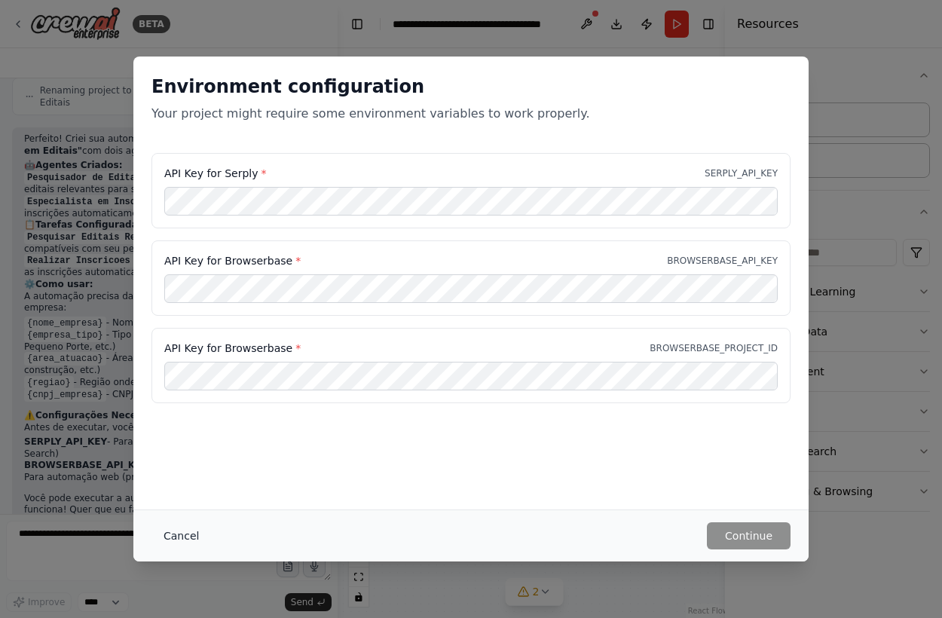
click at [179, 534] on button "Cancel" at bounding box center [182, 535] width 60 height 27
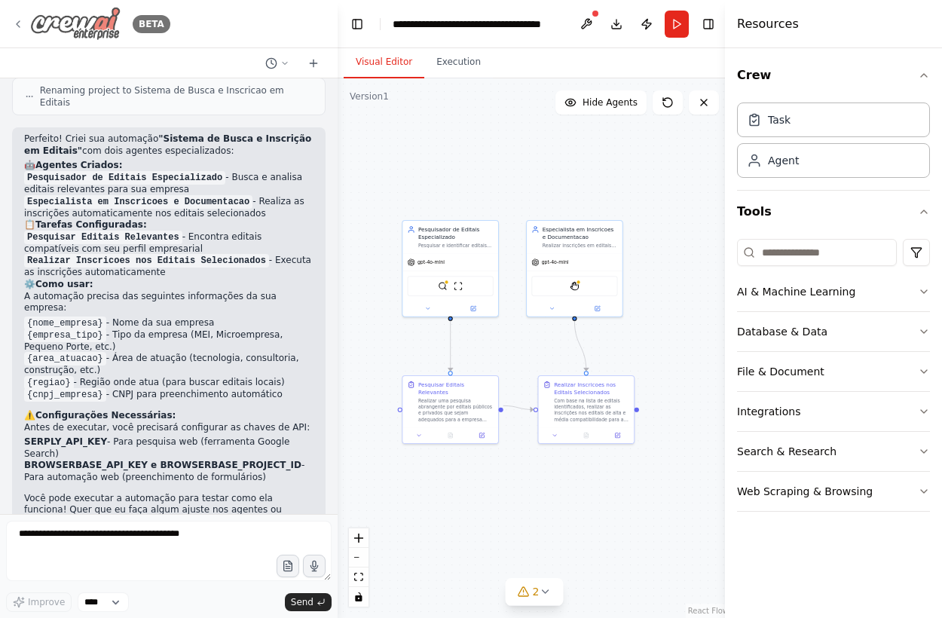
click at [88, 13] on img at bounding box center [75, 24] width 90 height 34
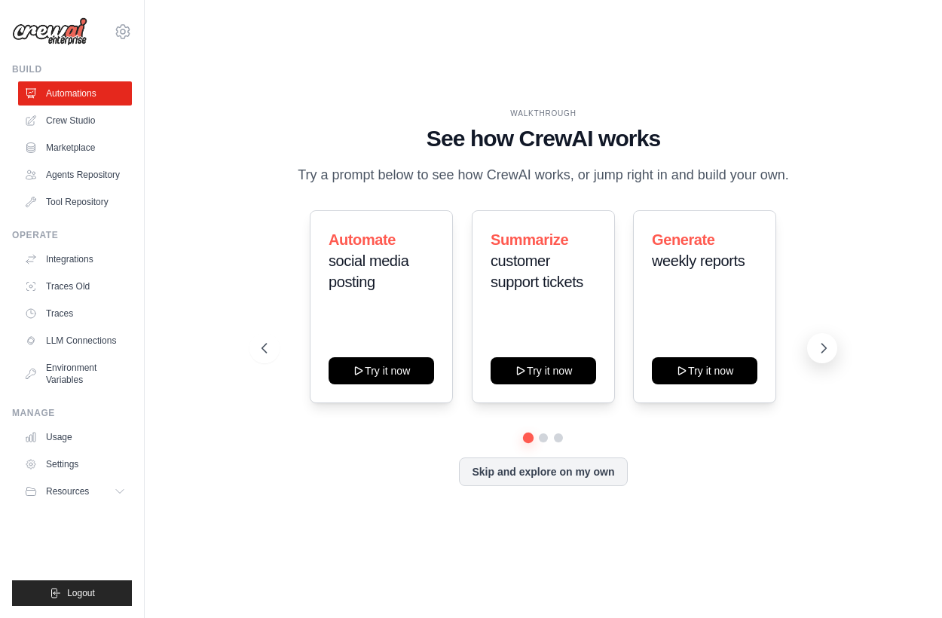
click at [817, 351] on icon at bounding box center [823, 348] width 15 height 15
click at [47, 30] on img at bounding box center [49, 31] width 75 height 29
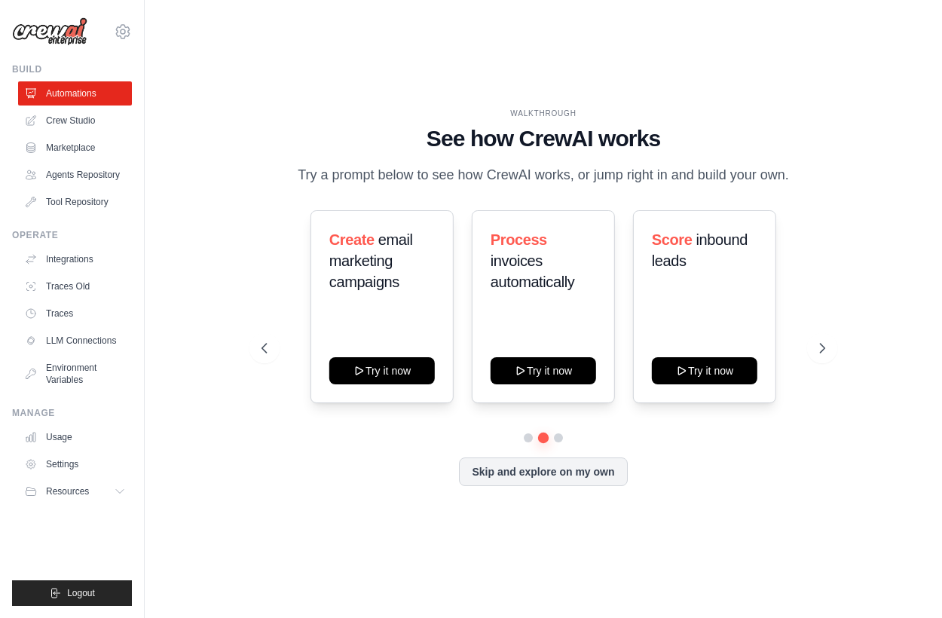
click at [62, 35] on img at bounding box center [49, 31] width 75 height 29
